Goal: Information Seeking & Learning: Learn about a topic

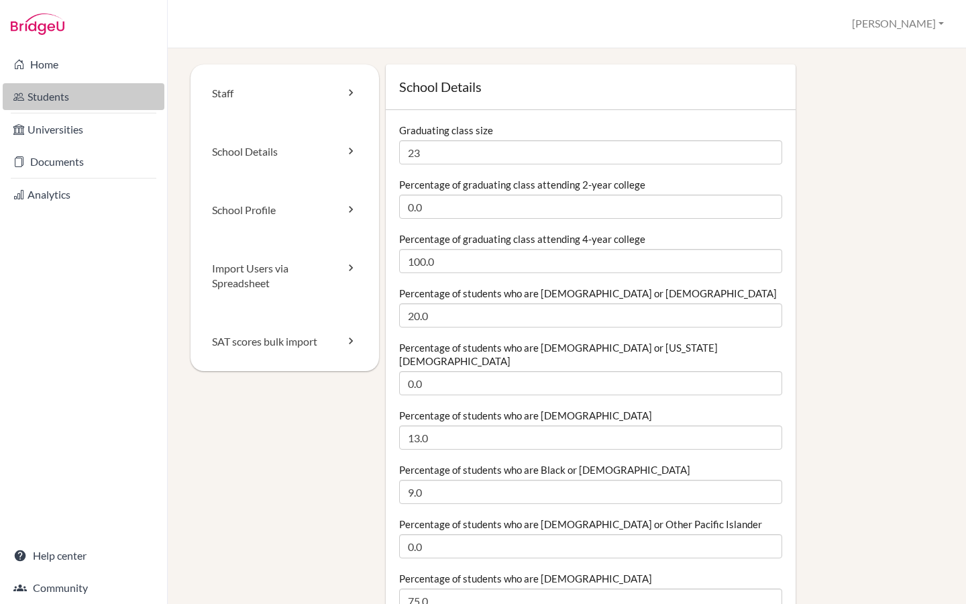
click at [76, 106] on link "Students" at bounding box center [84, 96] width 162 height 27
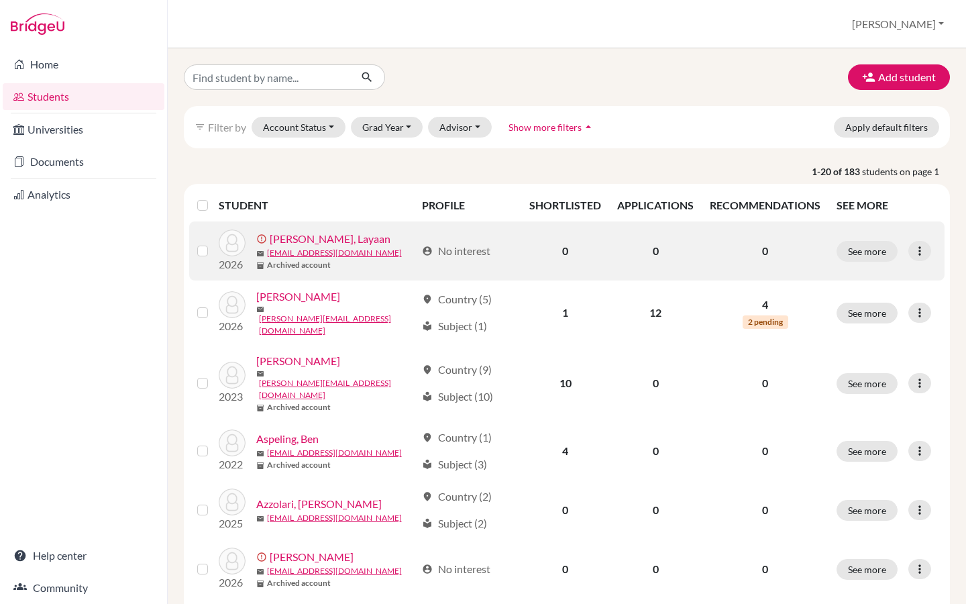
click at [315, 239] on link "[PERSON_NAME], Layaan" at bounding box center [330, 239] width 121 height 16
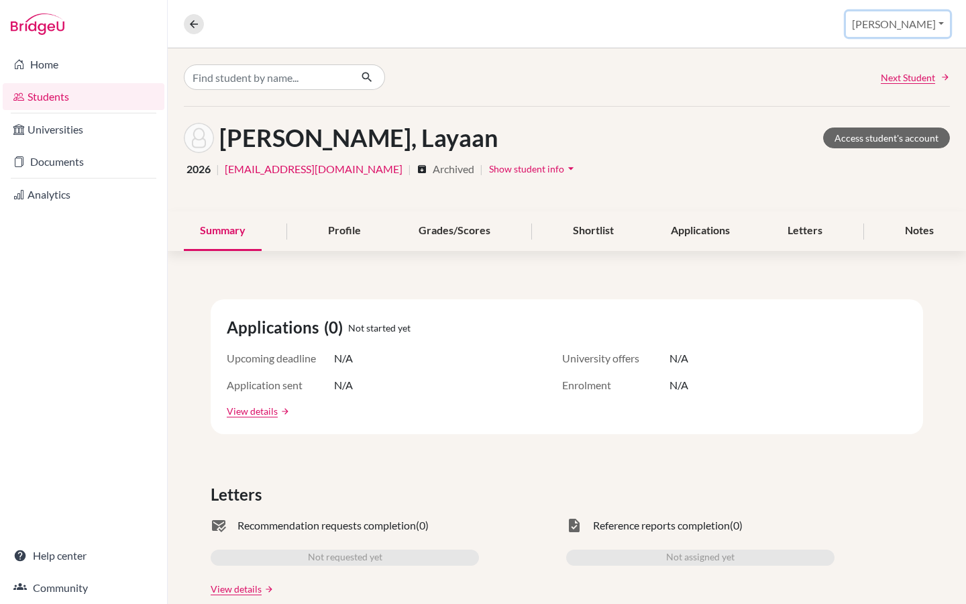
click at [927, 21] on button "[PERSON_NAME]" at bounding box center [898, 23] width 104 height 25
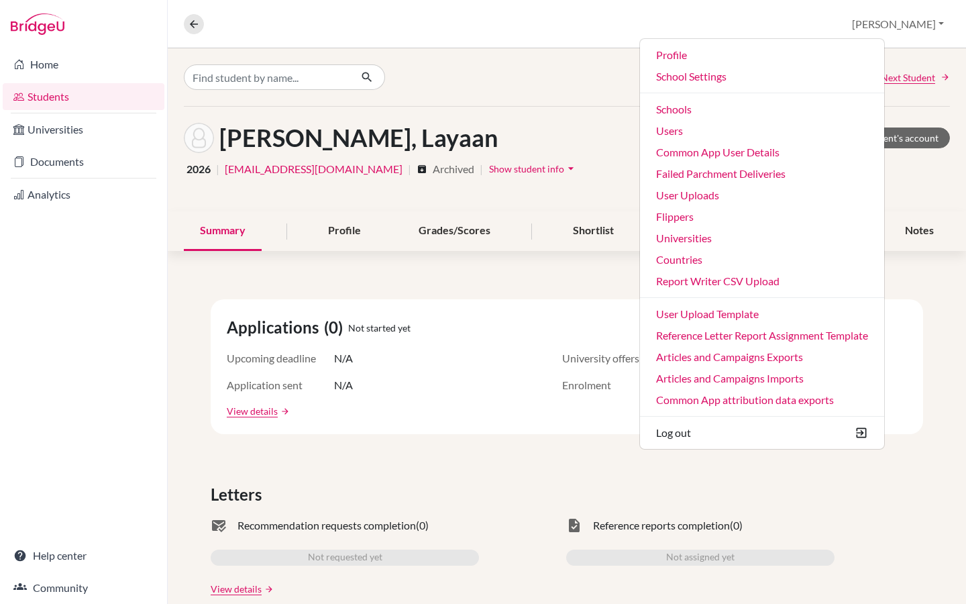
click at [578, 101] on div "Next Student" at bounding box center [567, 77] width 798 height 58
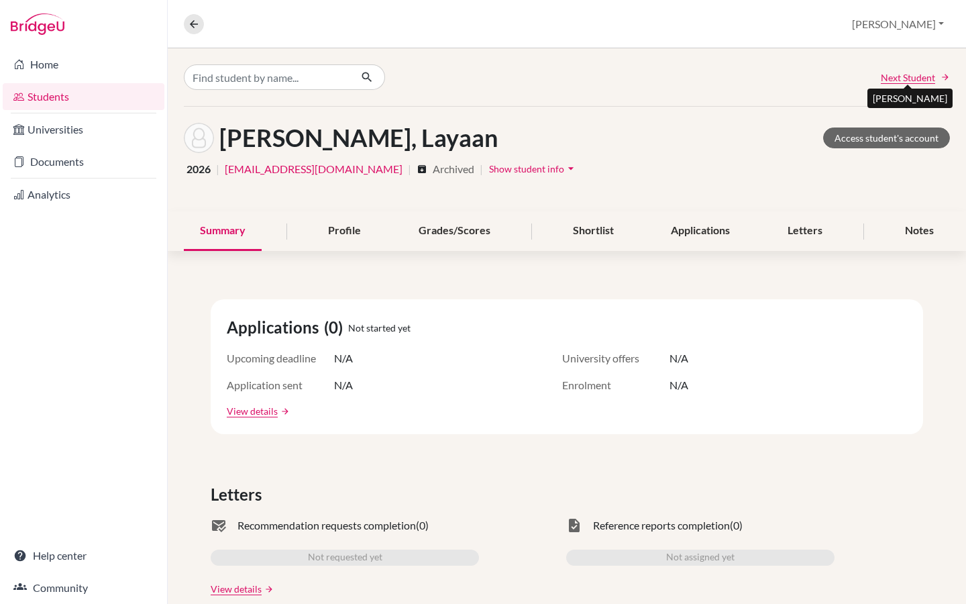
click at [920, 76] on span "Next Student" at bounding box center [908, 77] width 54 height 14
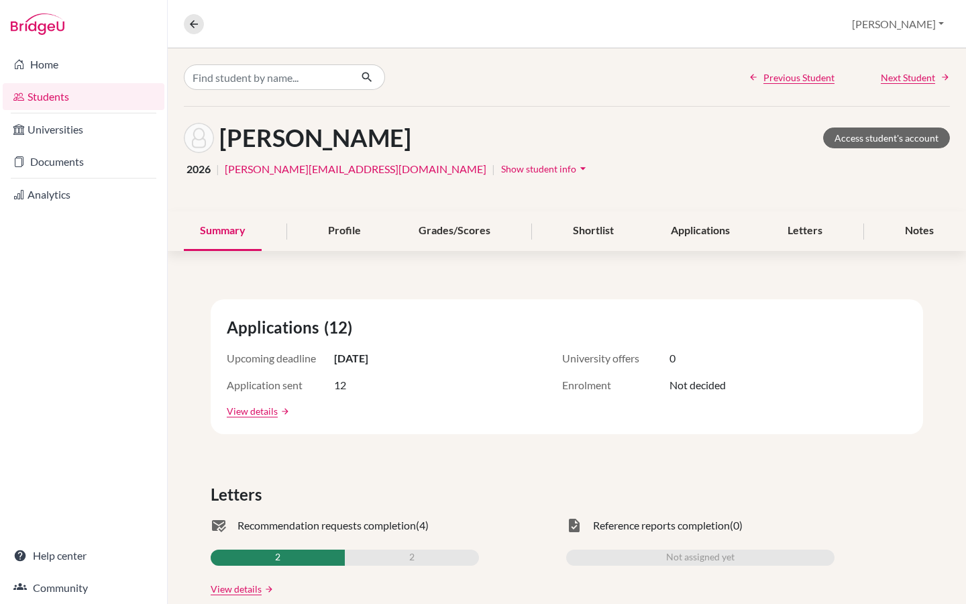
click at [501, 171] on span "Show student info" at bounding box center [538, 168] width 75 height 11
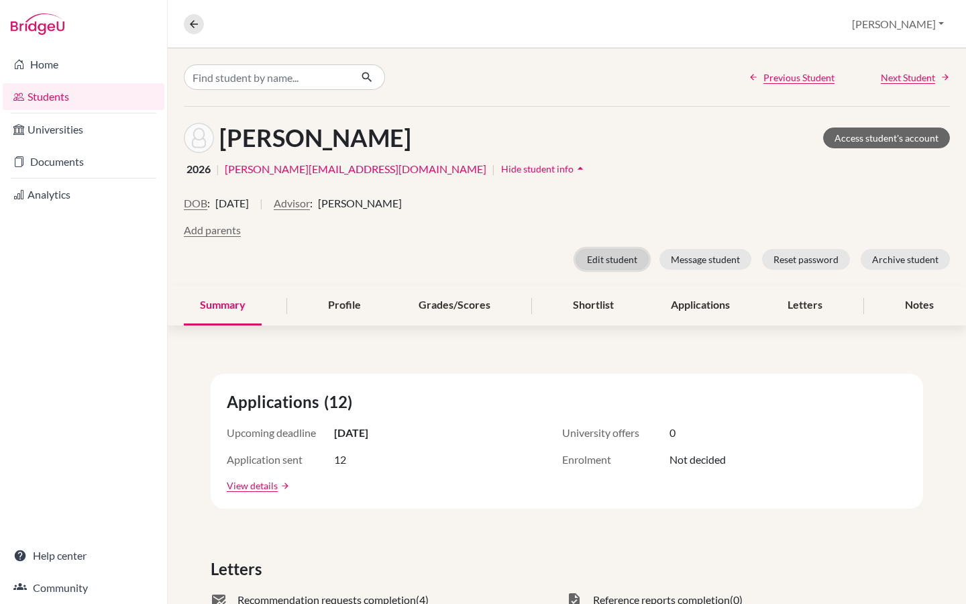
click at [630, 263] on button "Edit student" at bounding box center [612, 259] width 73 height 21
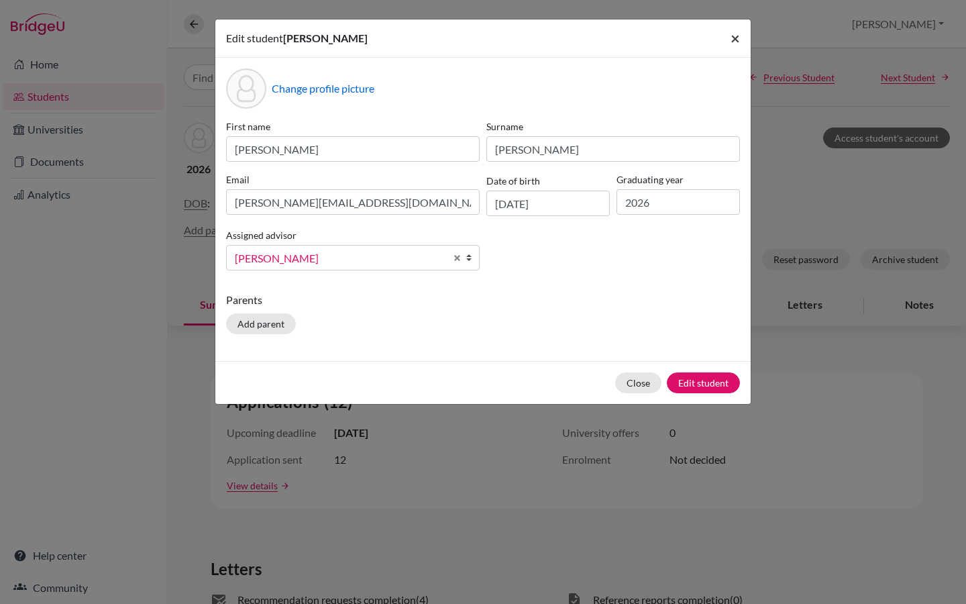
click at [733, 42] on span "×" at bounding box center [735, 37] width 9 height 19
